Goal: Information Seeking & Learning: Learn about a topic

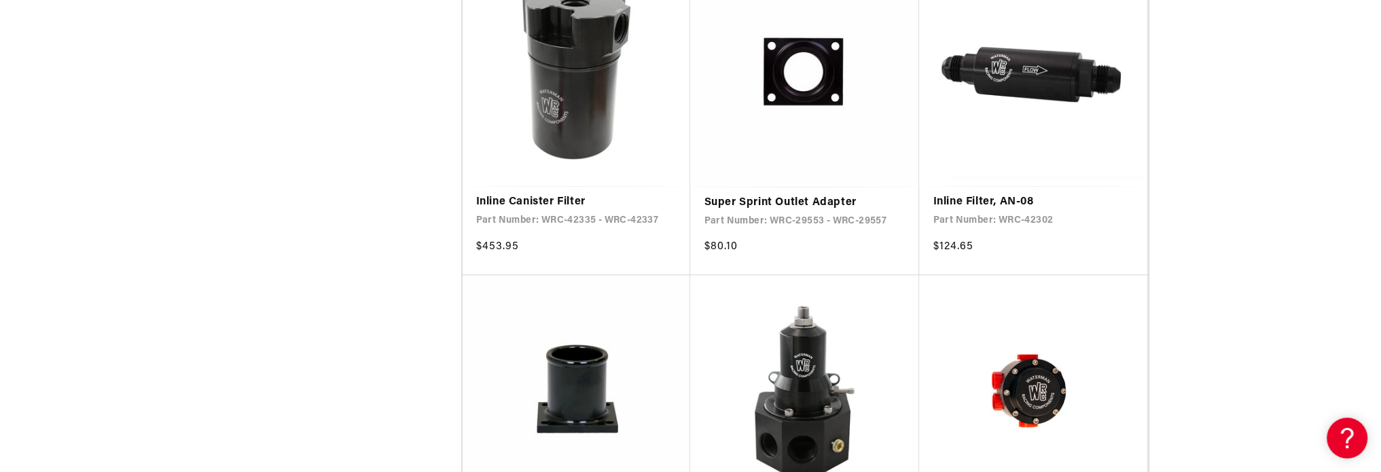
scroll to position [2445, 0]
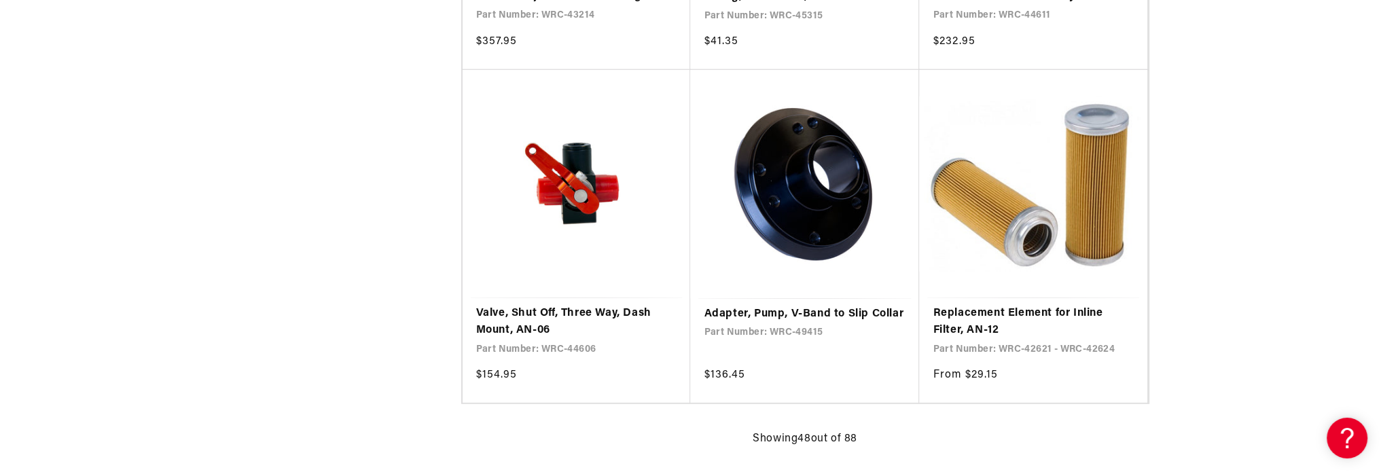
scroll to position [5230, 0]
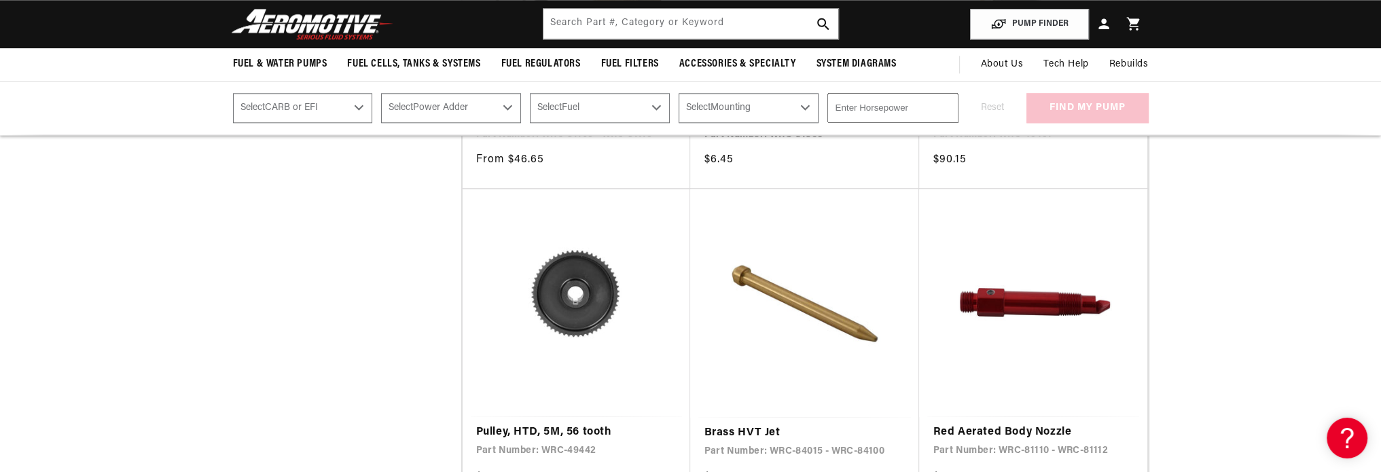
scroll to position [8558, 0]
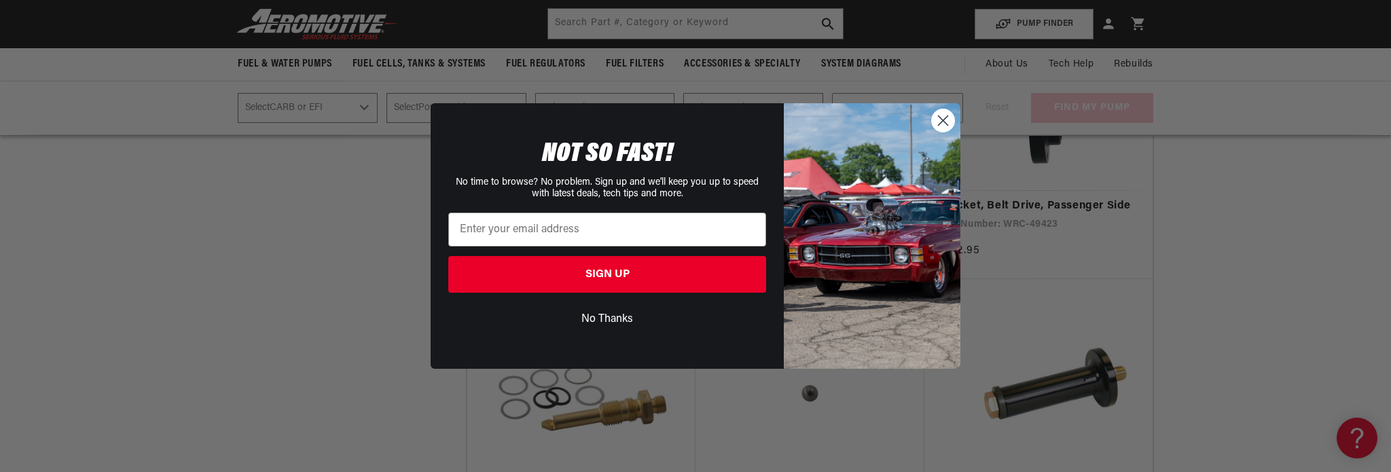
click at [944, 122] on icon "Close dialog" at bounding box center [944, 121] width 10 height 10
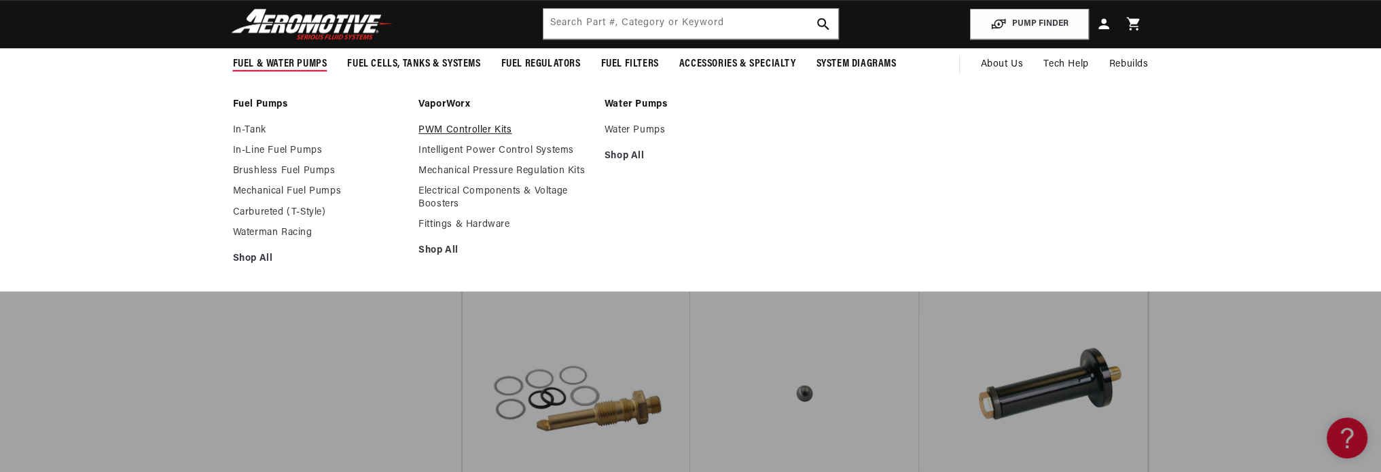
click at [460, 126] on link "PWM Controller Kits" at bounding box center [504, 130] width 173 height 12
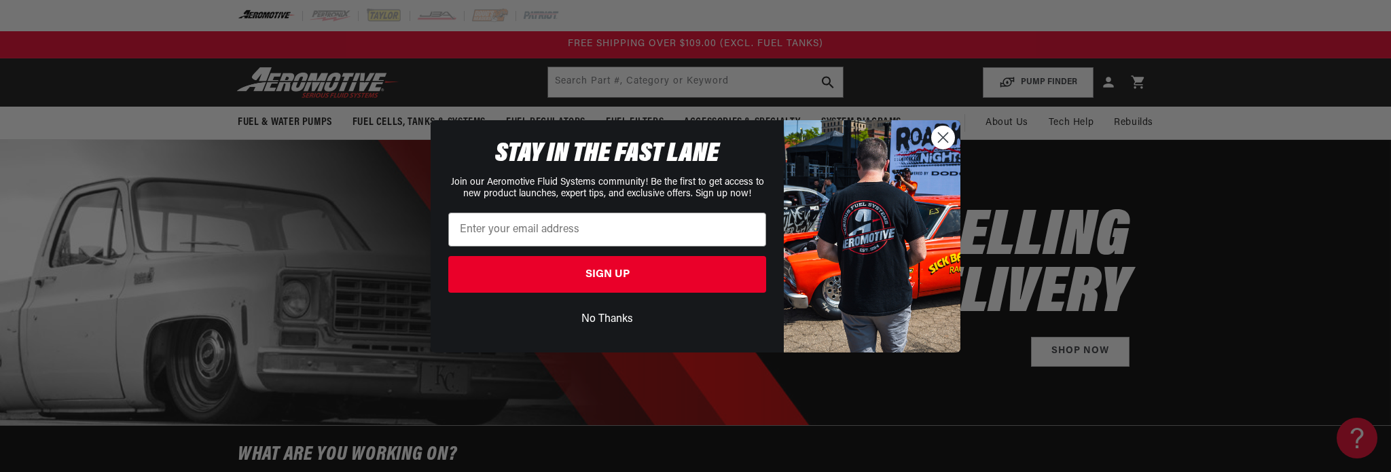
click at [605, 317] on button "No Thanks" at bounding box center [607, 319] width 318 height 26
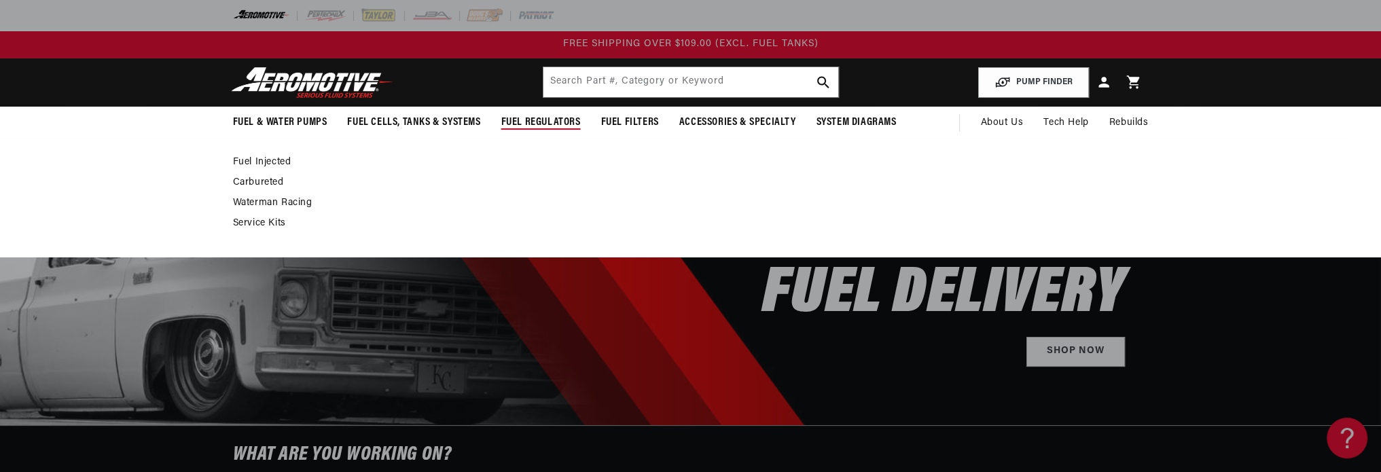
click at [288, 202] on link "Waterman Racing" at bounding box center [684, 203] width 902 height 12
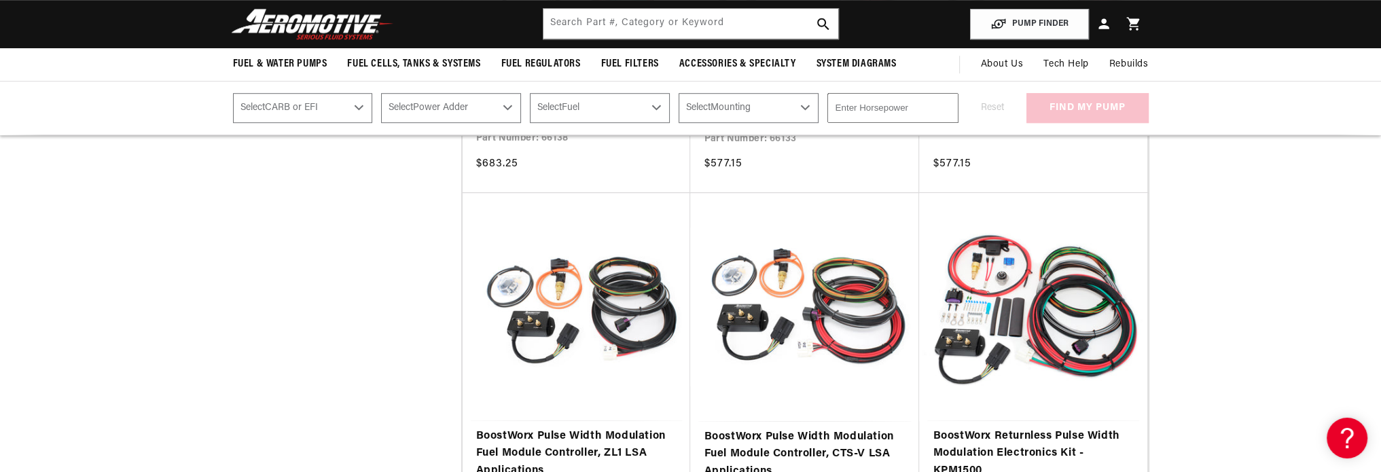
scroll to position [1019, 0]
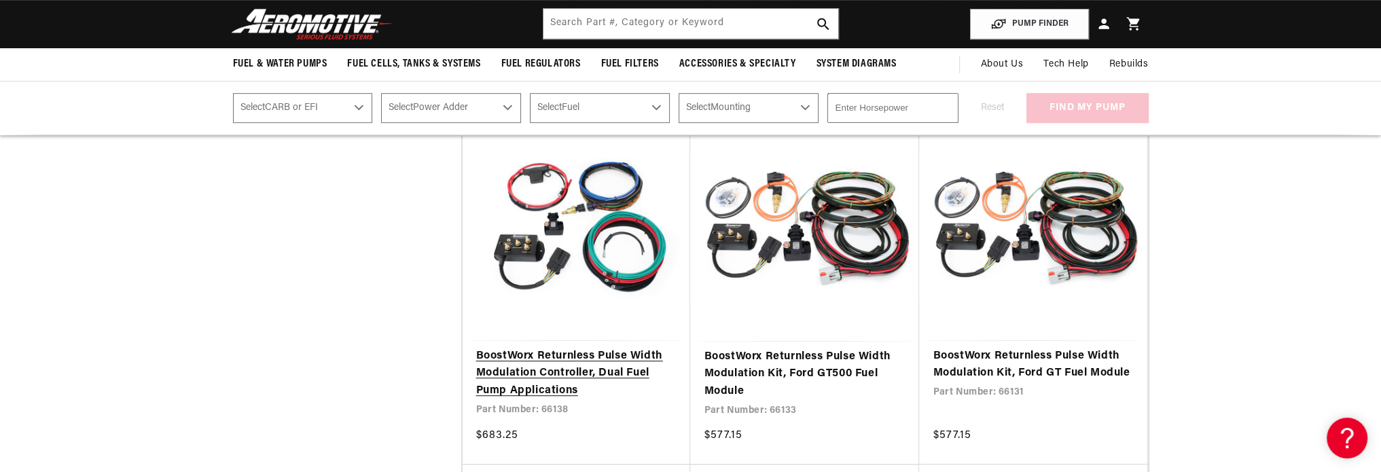
click at [543, 362] on link "BoostWorx Returnless Pulse Width Modulation Controller, Dual Fuel Pump Applicat…" at bounding box center [576, 374] width 201 height 52
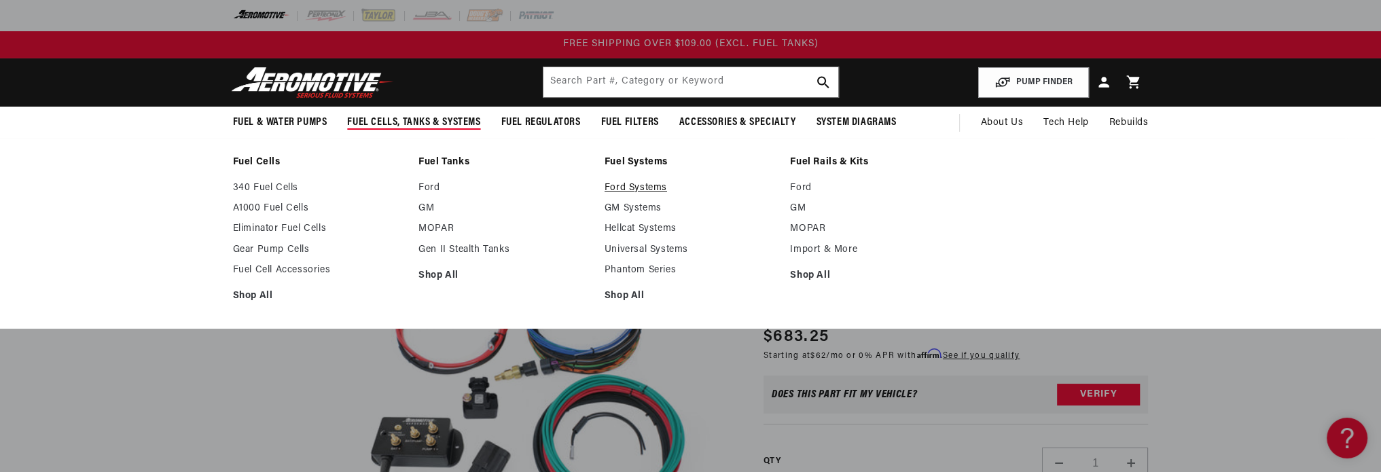
click at [622, 187] on link "Ford Systems" at bounding box center [690, 188] width 173 height 12
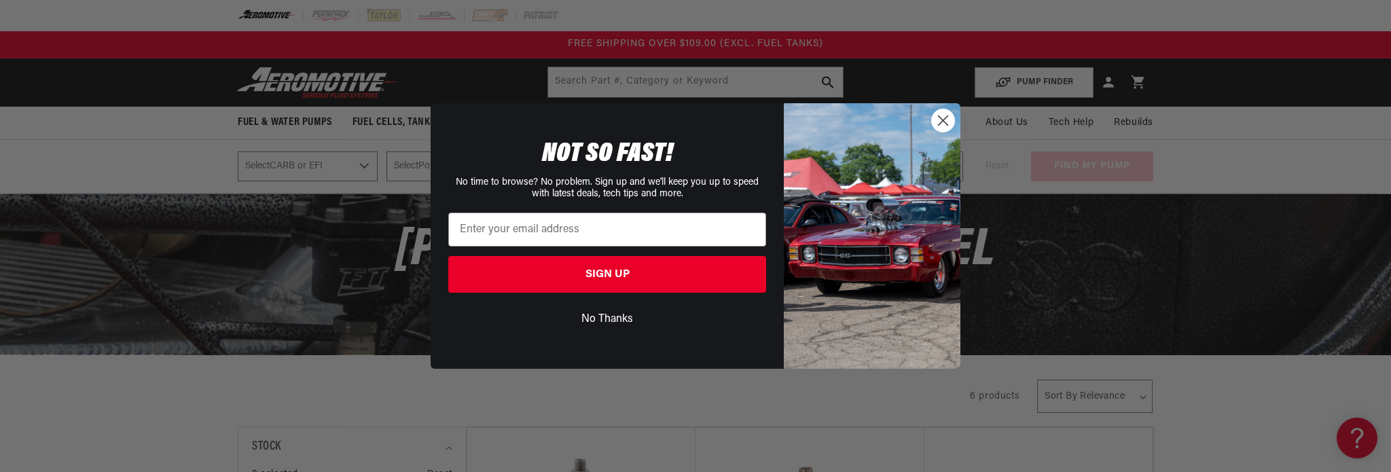
click at [606, 318] on button "No Thanks" at bounding box center [607, 319] width 318 height 26
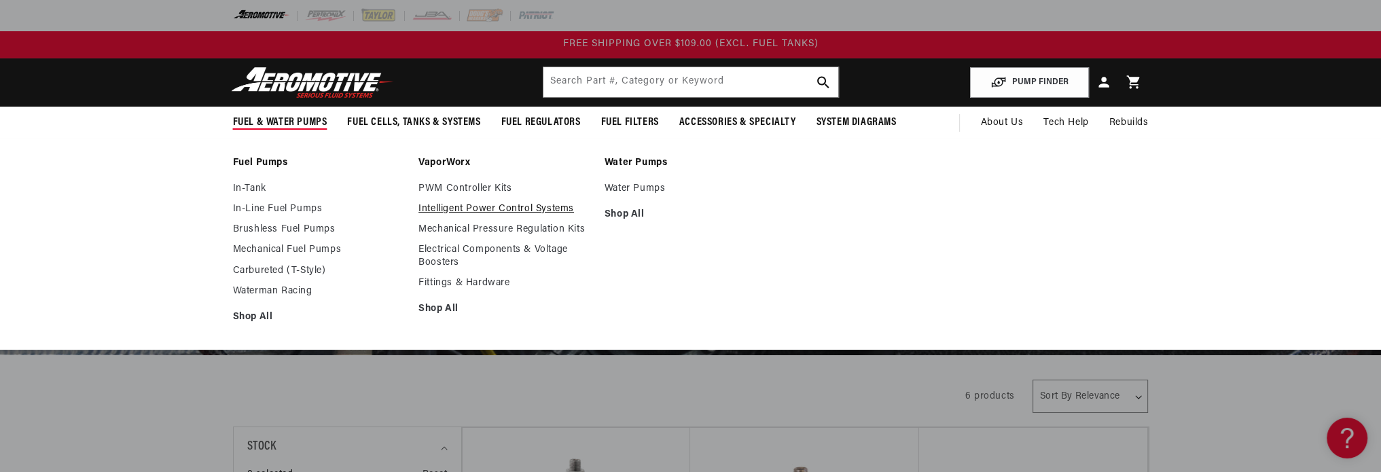
click at [448, 209] on link "Intelligent Power Control Systems" at bounding box center [504, 209] width 173 height 12
click at [288, 207] on link "In-Line Fuel Pumps" at bounding box center [319, 209] width 173 height 12
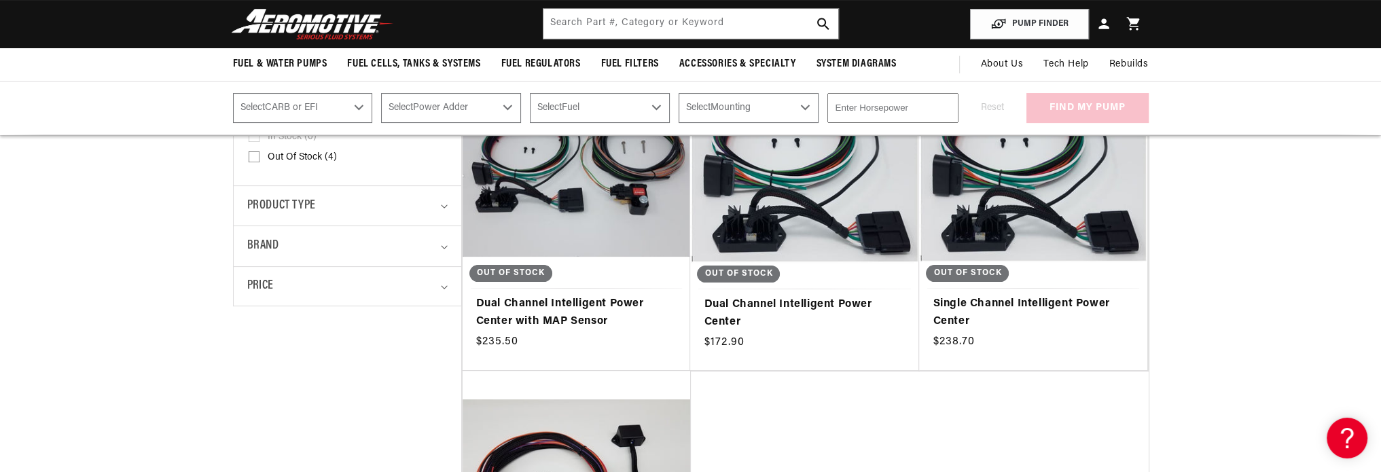
scroll to position [340, 0]
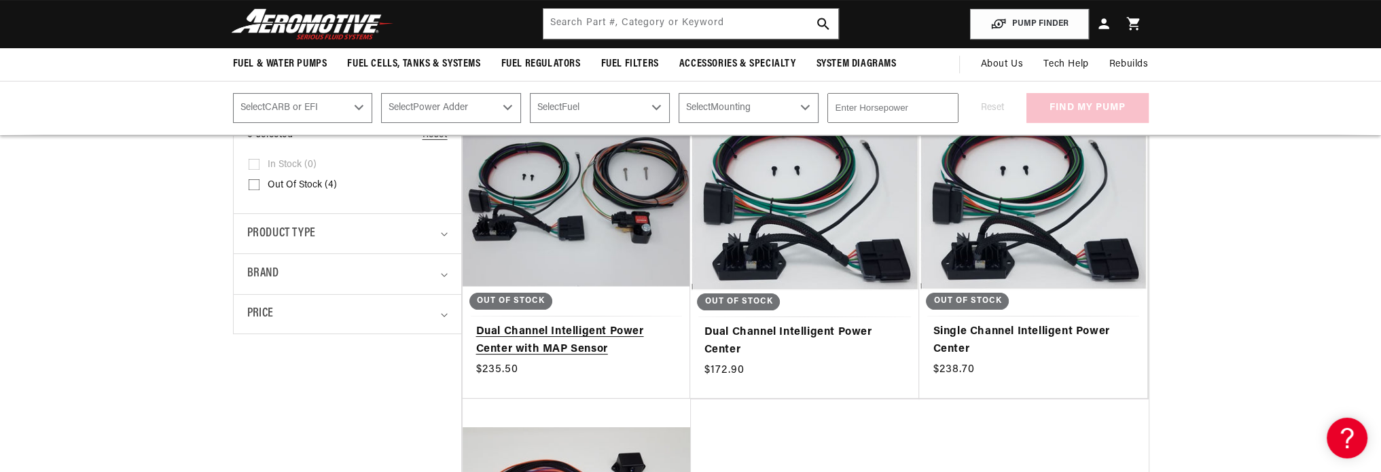
click at [498, 323] on link "Dual Channel Intelligent Power Center with MAP Sensor" at bounding box center [576, 340] width 201 height 35
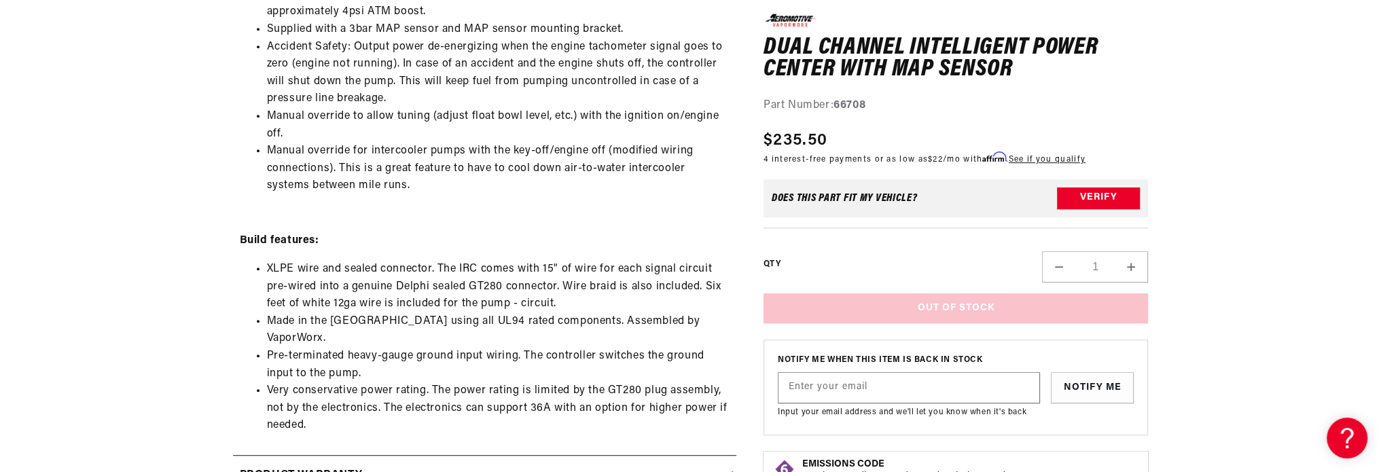
scroll to position [1087, 0]
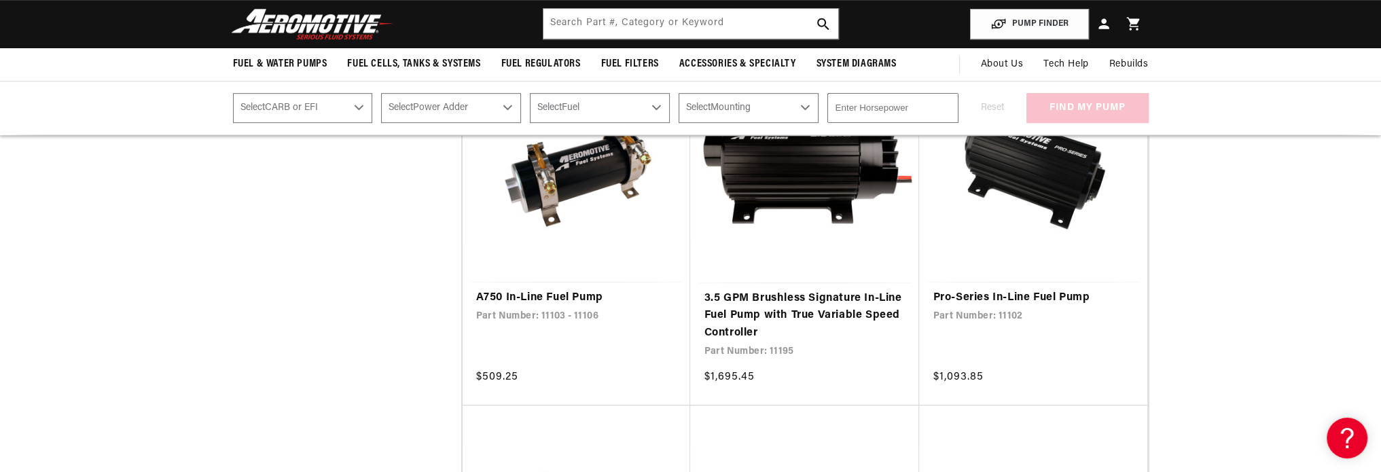
scroll to position [1019, 0]
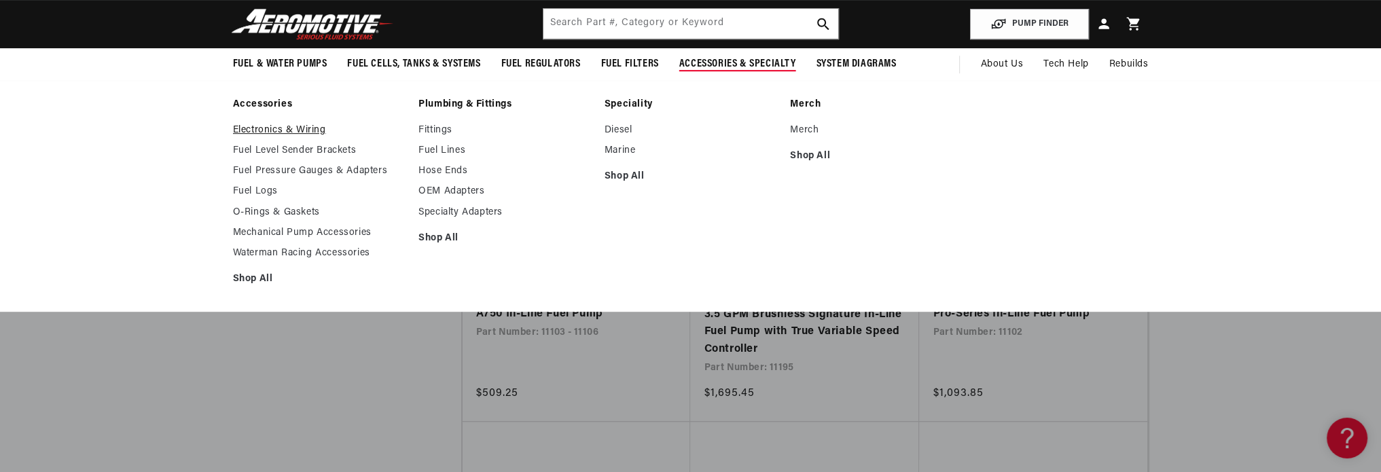
click at [275, 125] on link "Electronics & Wiring" at bounding box center [319, 130] width 173 height 12
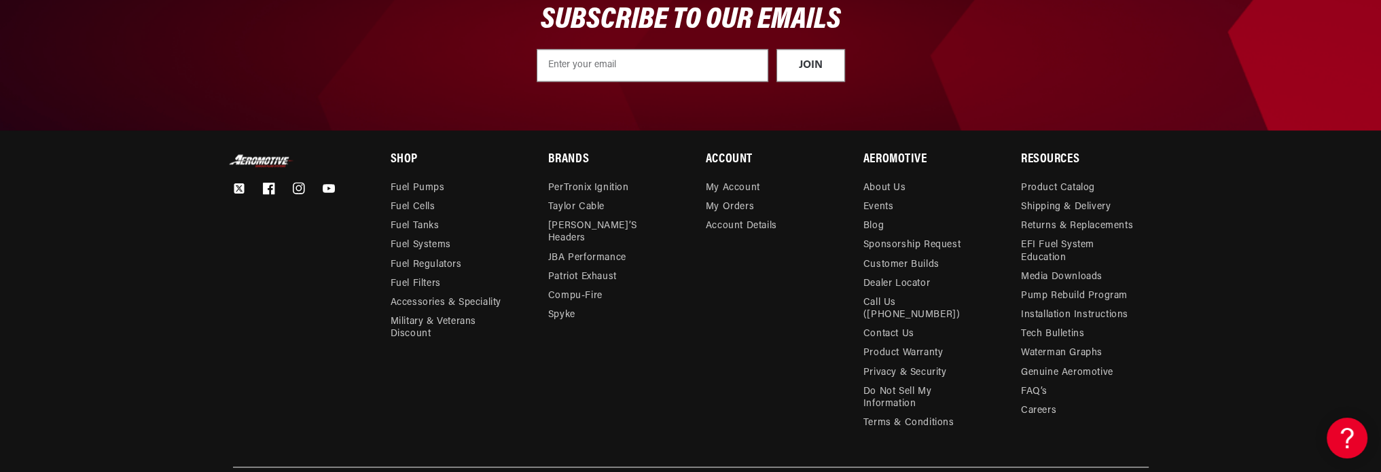
scroll to position [2989, 0]
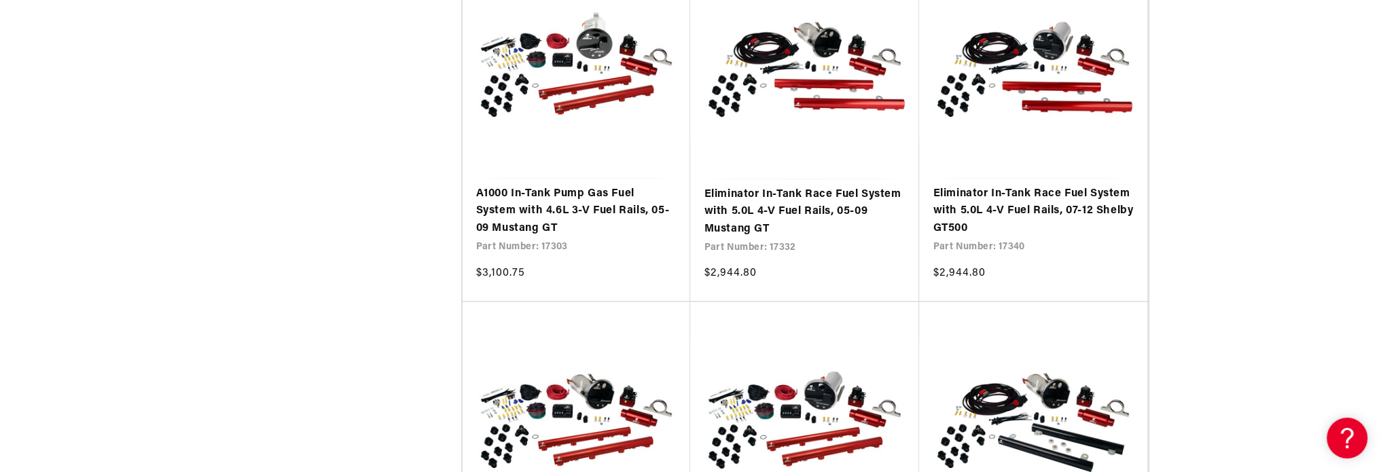
scroll to position [2921, 0]
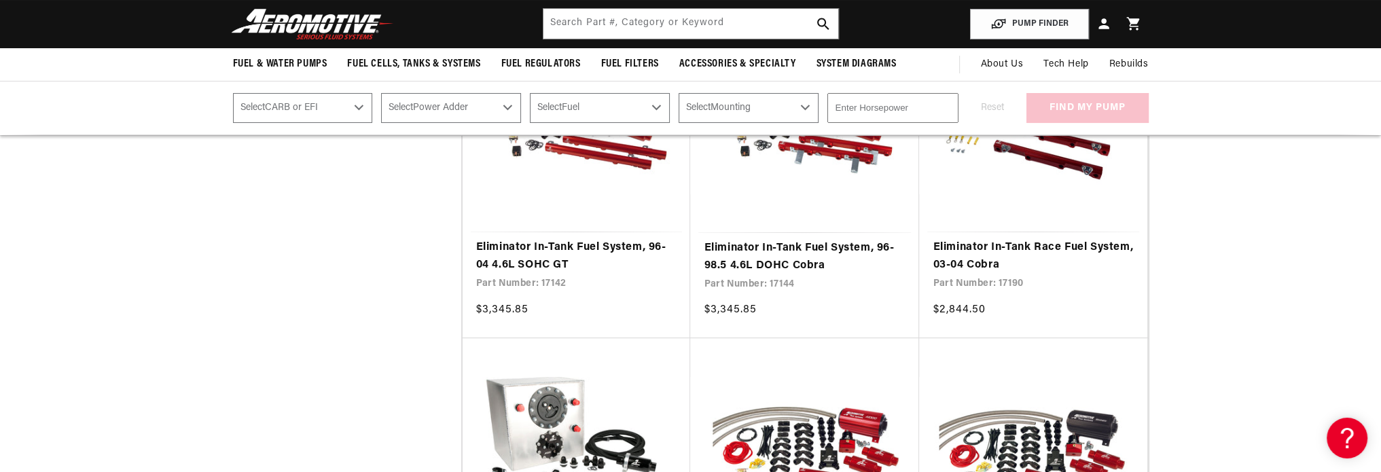
scroll to position [6996, 0]
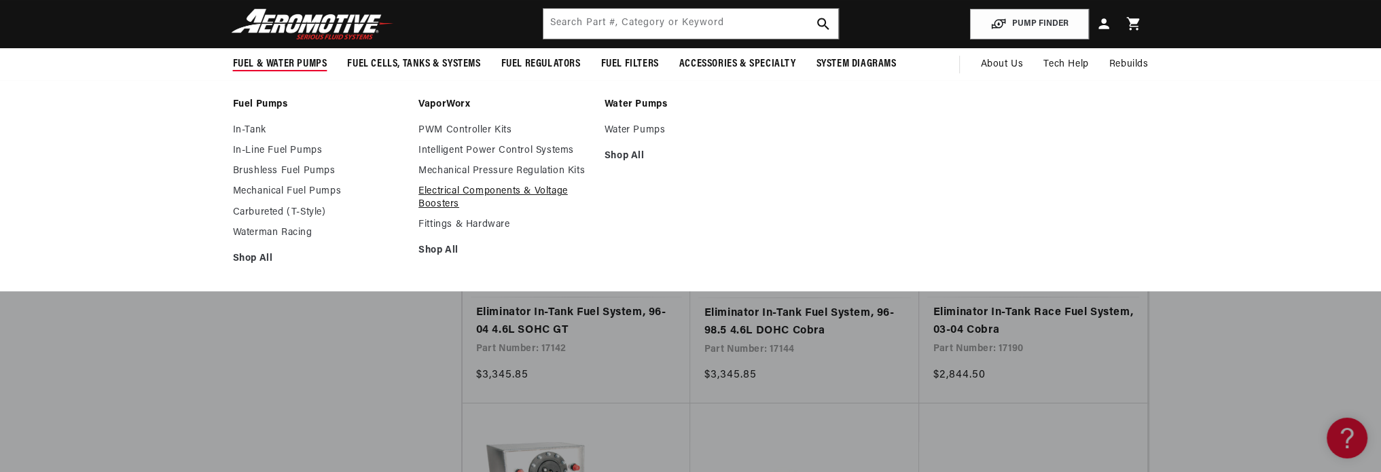
click at [433, 192] on link "Electrical Components & Voltage Boosters" at bounding box center [504, 197] width 173 height 24
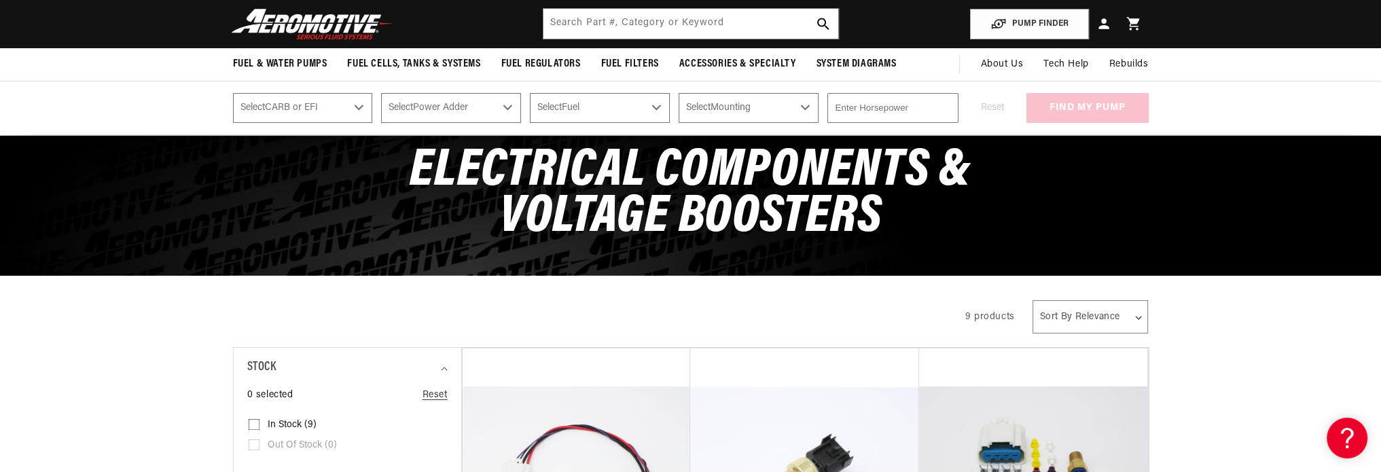
scroll to position [68, 0]
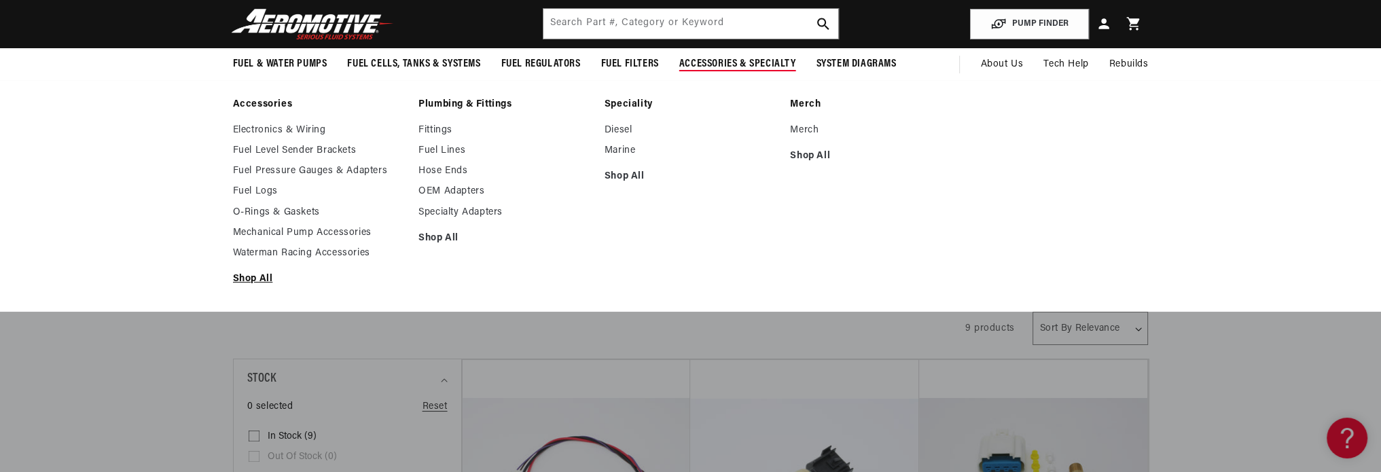
click at [254, 279] on link "Shop All" at bounding box center [319, 279] width 173 height 12
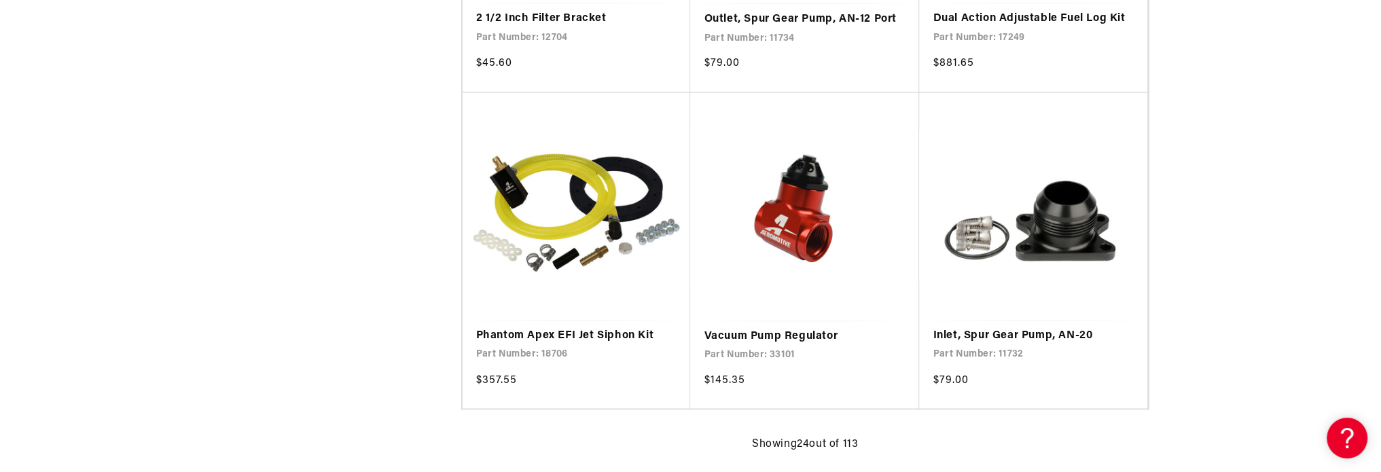
scroll to position [2649, 0]
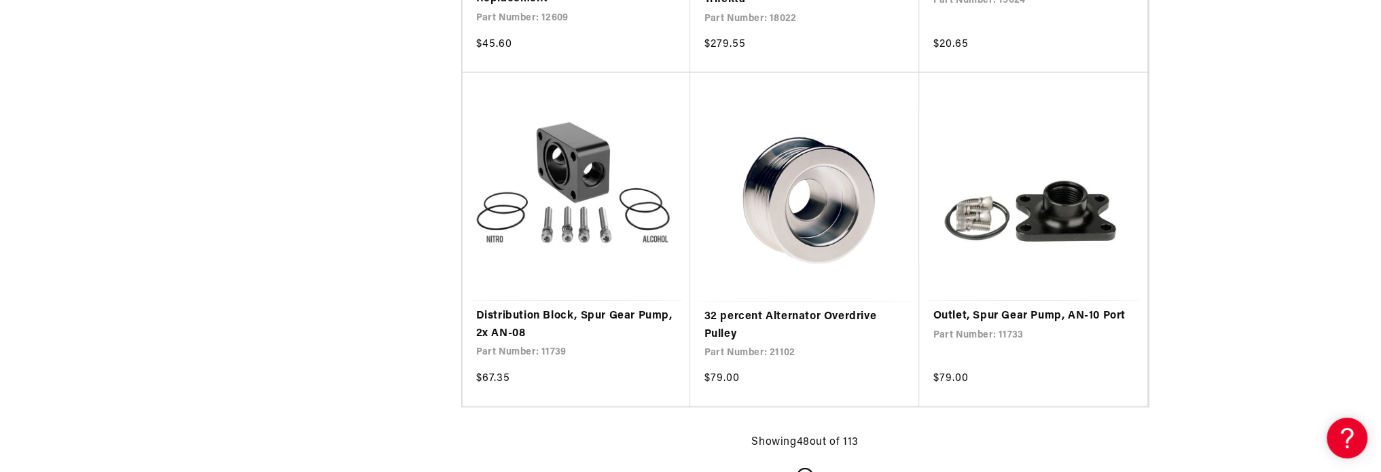
scroll to position [5298, 0]
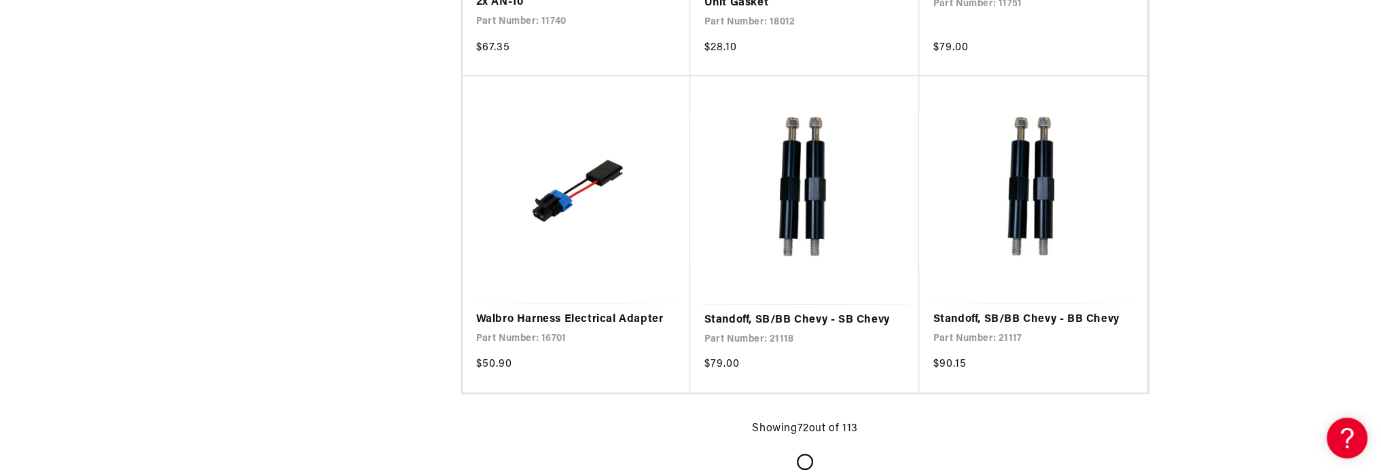
scroll to position [8015, 0]
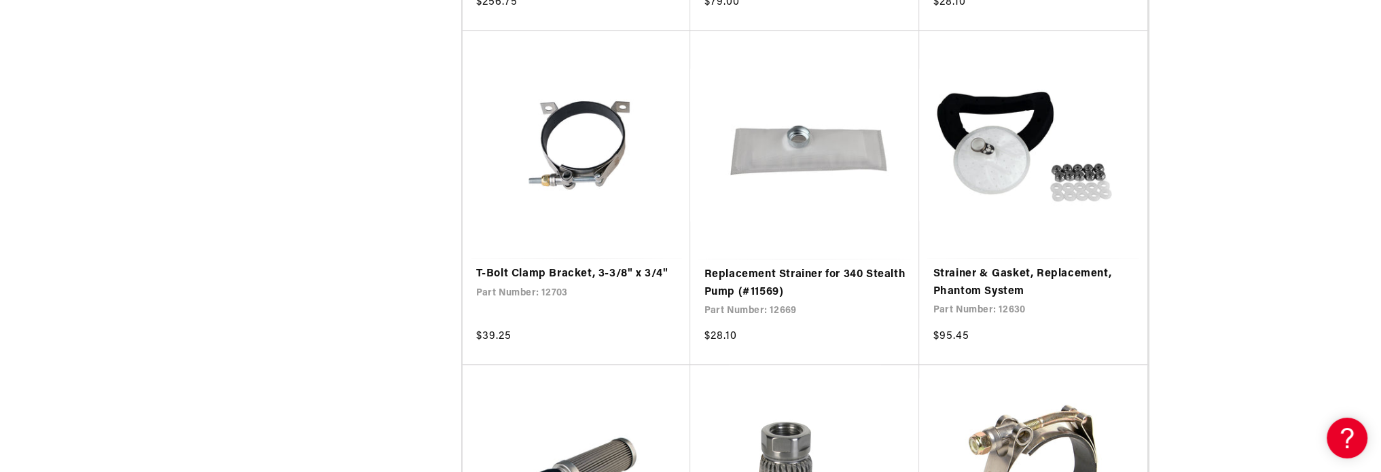
scroll to position [9577, 0]
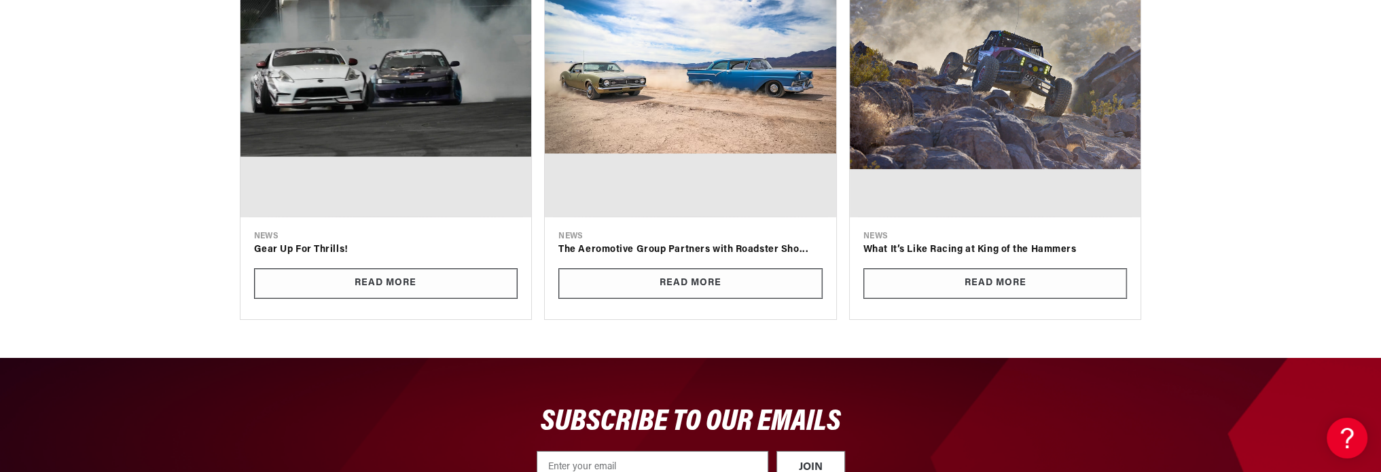
scroll to position [13245, 0]
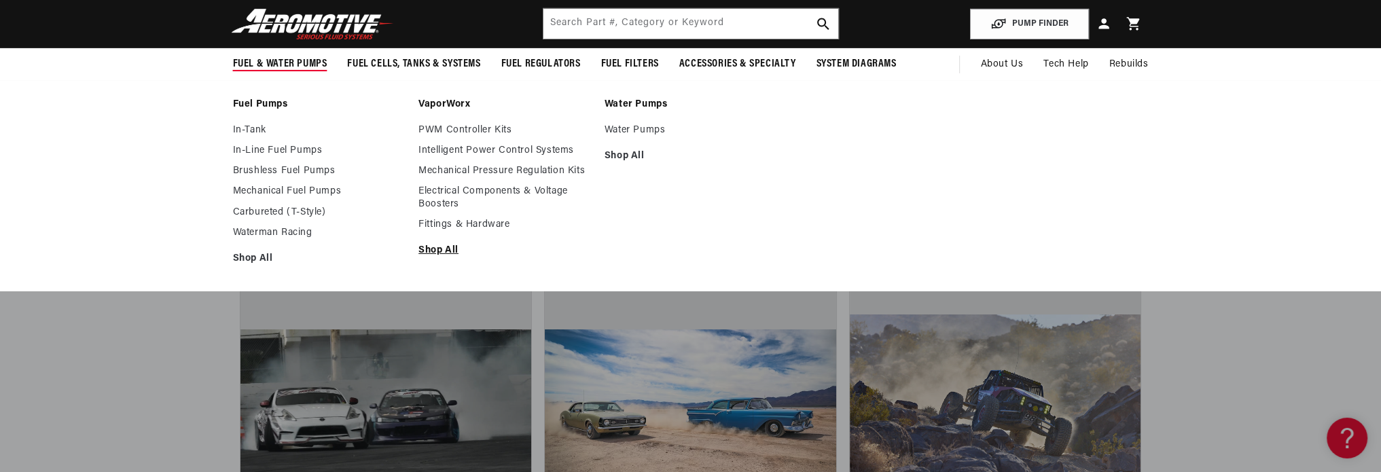
click at [426, 253] on link "Shop All" at bounding box center [504, 251] width 173 height 12
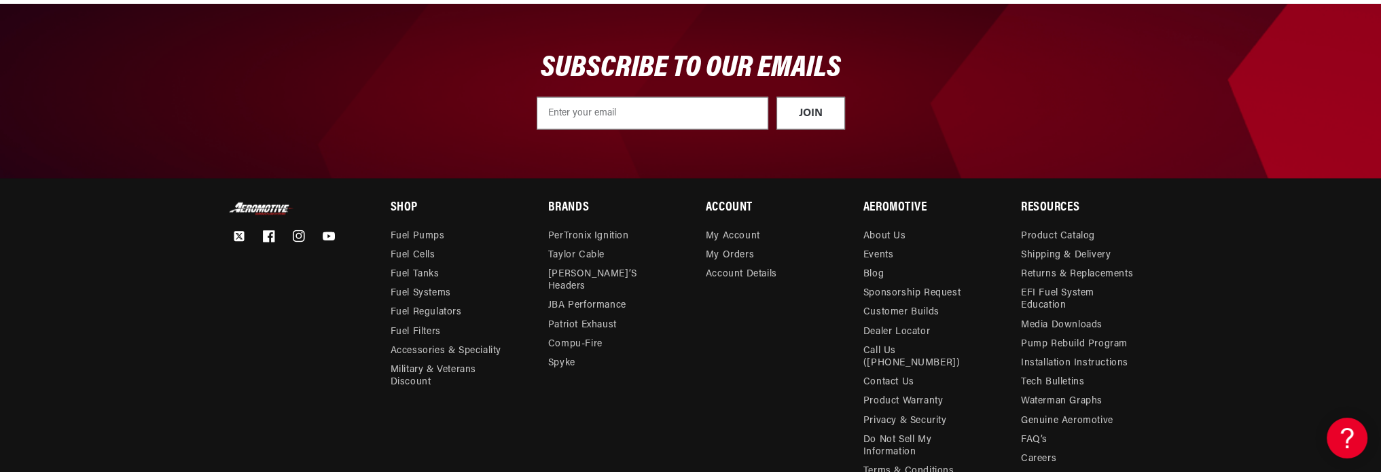
scroll to position [4754, 0]
